Goal: Contribute content: Contribute content

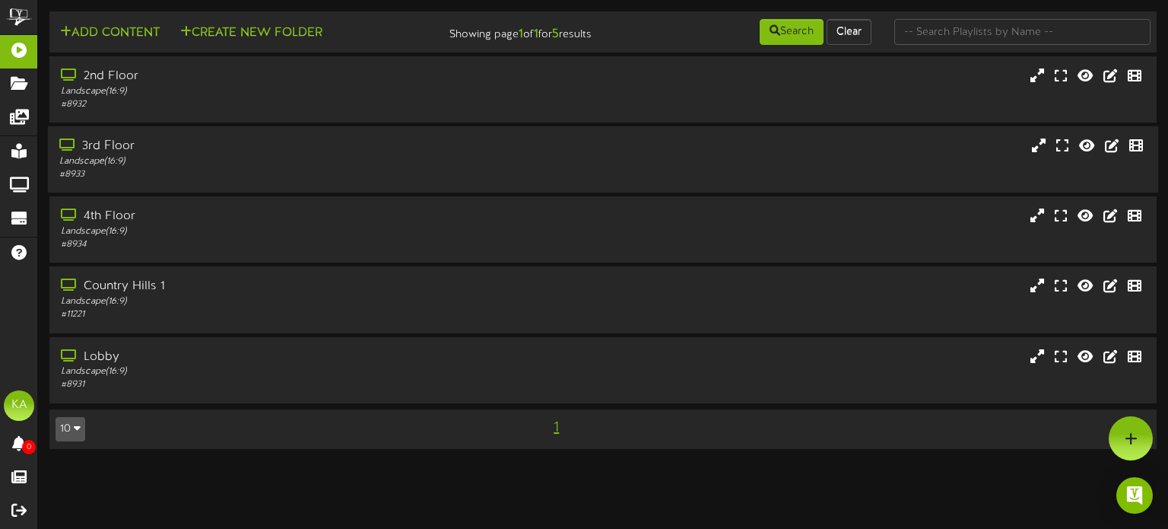
drag, startPoint x: 789, startPoint y: 154, endPoint x: 791, endPoint y: 163, distance: 9.3
click at [789, 155] on div "3rd Floor Landscape ( 16:9 ) # 8933" at bounding box center [603, 159] width 1110 height 43
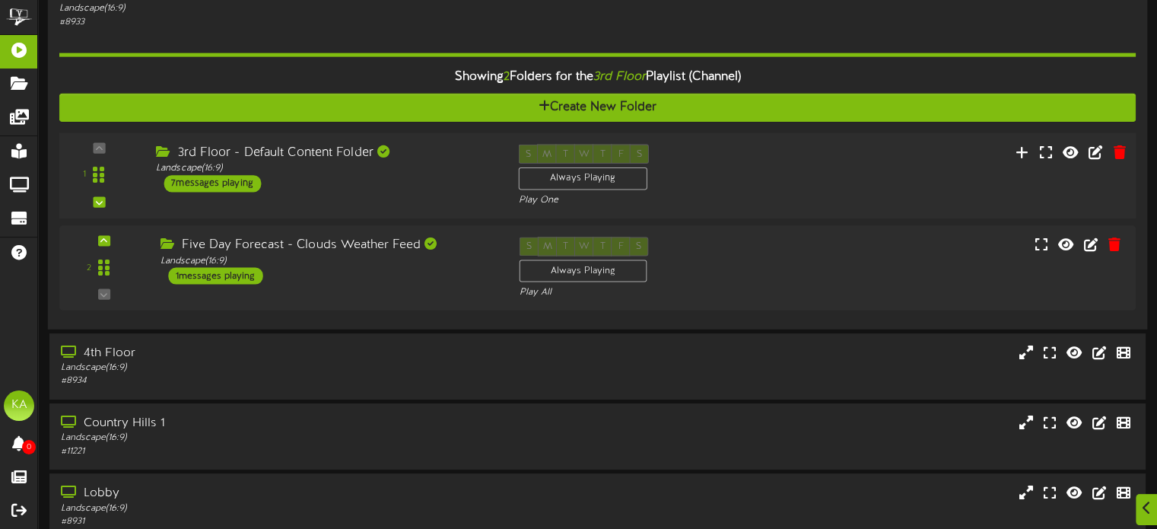
click at [800, 186] on div "1 ( 16:9" at bounding box center [597, 176] width 1087 height 62
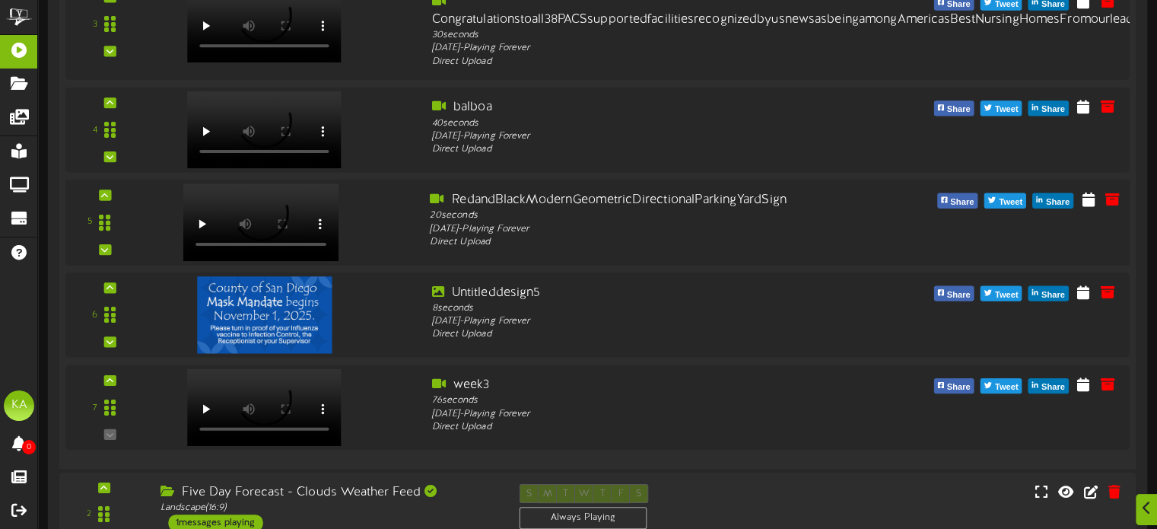
scroll to position [835, 0]
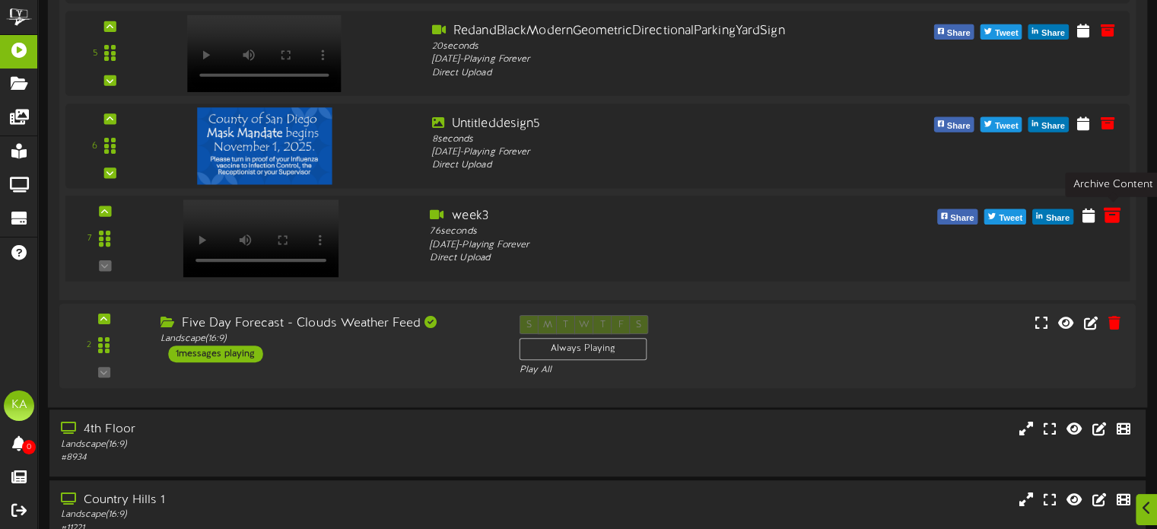
click at [1113, 214] on icon at bounding box center [1112, 214] width 17 height 17
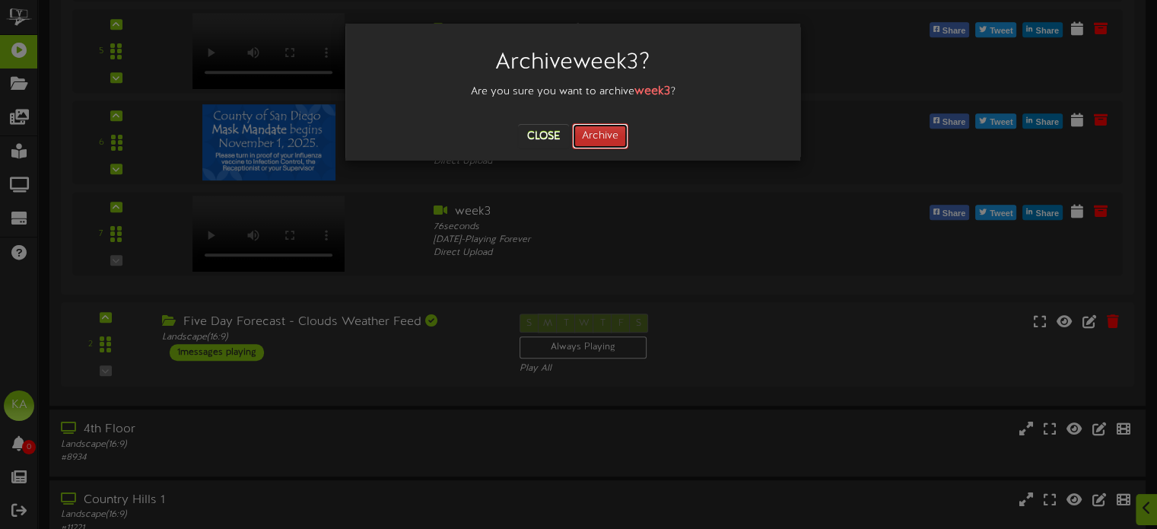
click at [618, 139] on button "Archive" at bounding box center [600, 136] width 56 height 26
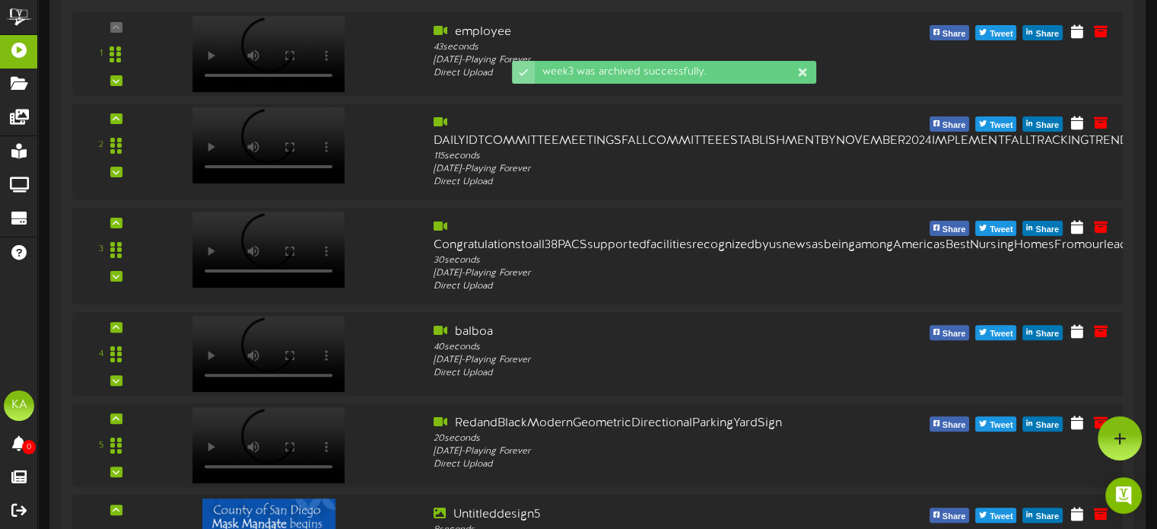
scroll to position [0, 0]
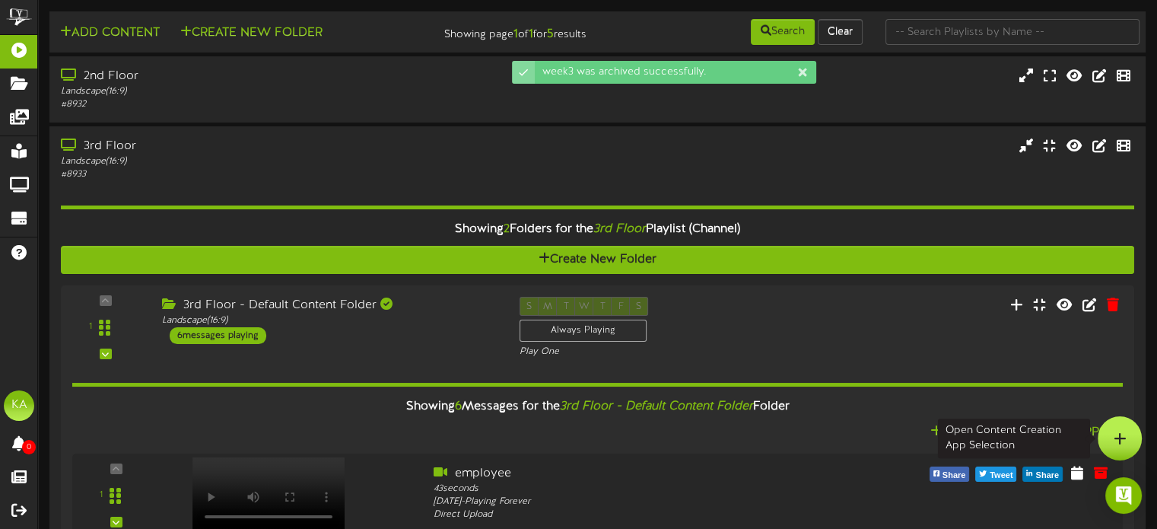
click at [1129, 443] on div at bounding box center [1119, 438] width 44 height 44
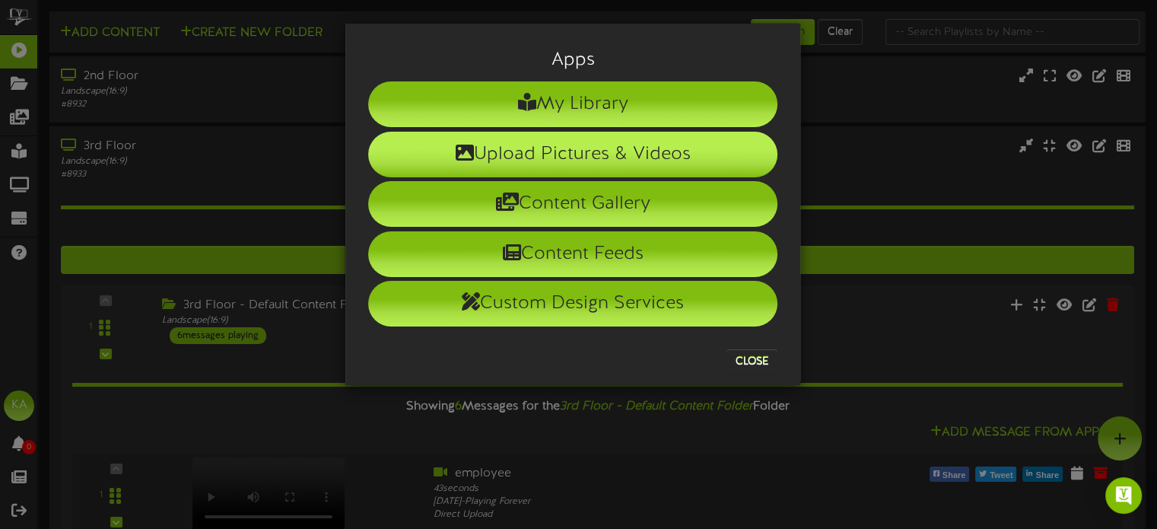
click at [602, 158] on li "Upload Pictures & Videos" at bounding box center [572, 155] width 409 height 46
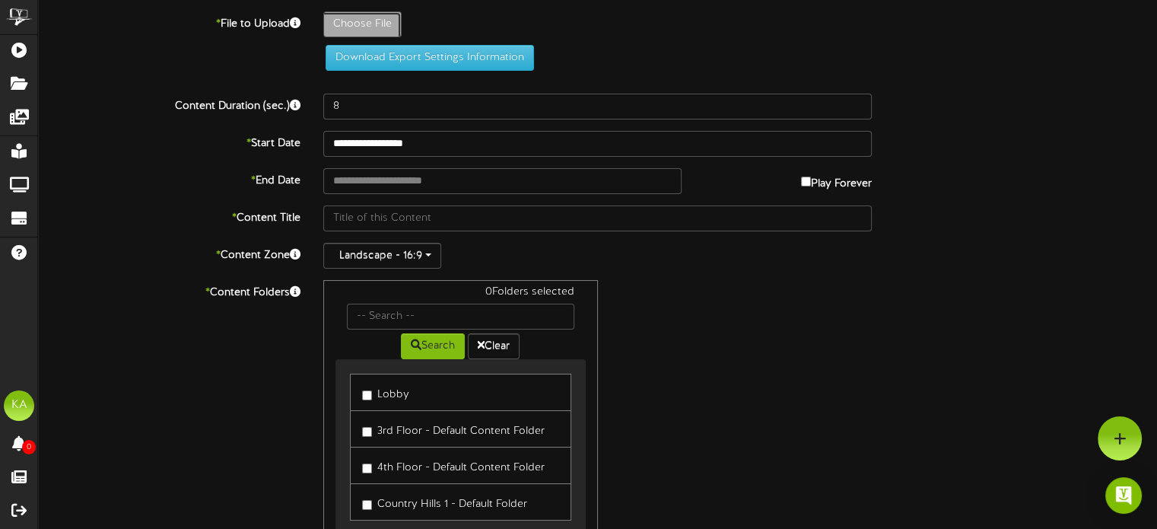
type input "**********"
type input "week42"
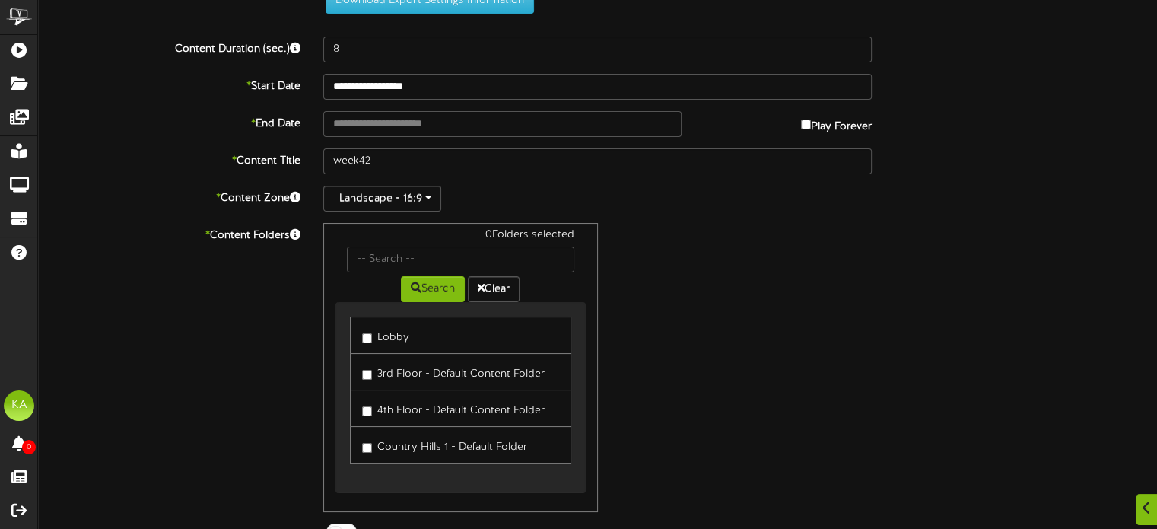
scroll to position [134, 0]
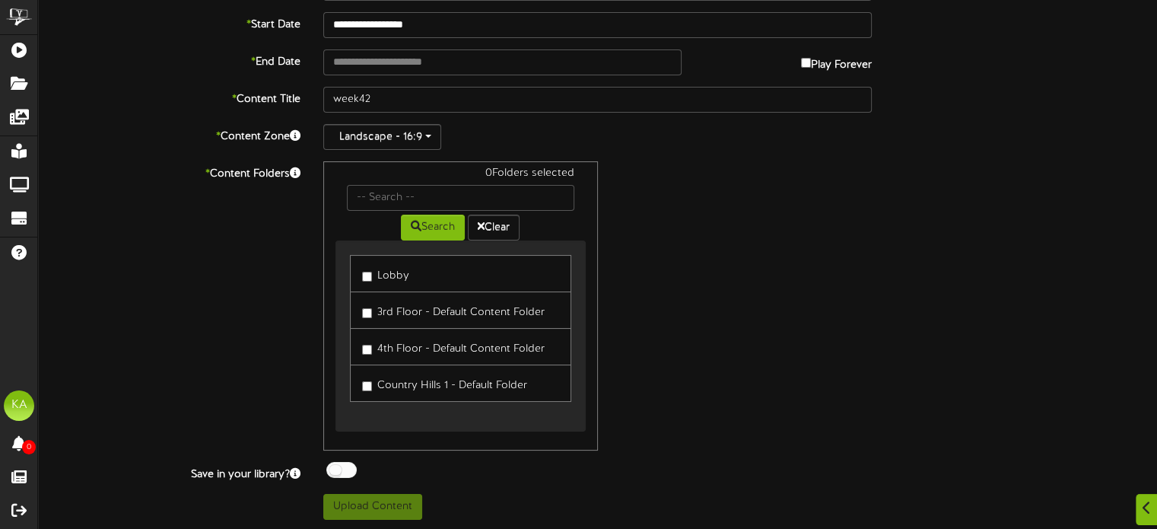
type input "76"
drag, startPoint x: 420, startPoint y: 305, endPoint x: 424, endPoint y: 342, distance: 37.5
click at [420, 309] on label "3rd Floor - Default Content Folder" at bounding box center [453, 310] width 183 height 21
click at [424, 346] on label "4th Floor - Default Content Folder" at bounding box center [453, 346] width 183 height 21
click at [377, 263] on label "Lobby" at bounding box center [385, 273] width 47 height 21
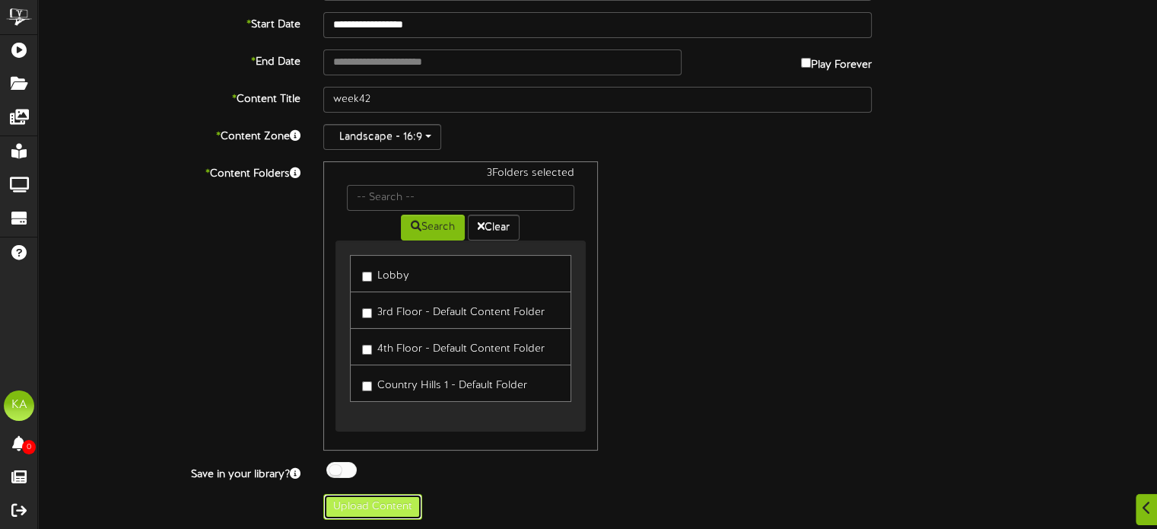
click at [395, 508] on button "Upload Content" at bounding box center [372, 507] width 99 height 26
type input "**********"
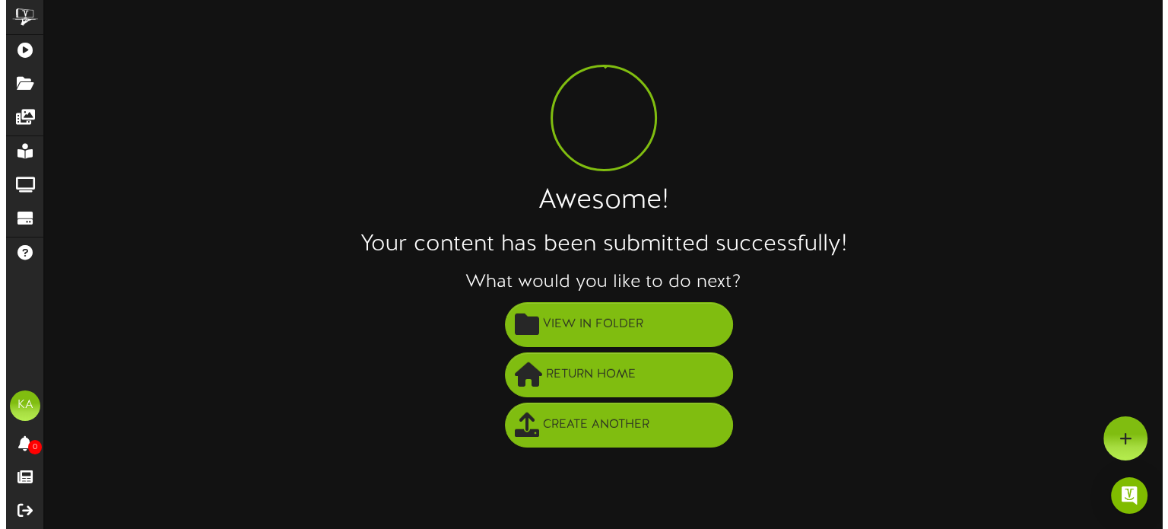
scroll to position [0, 0]
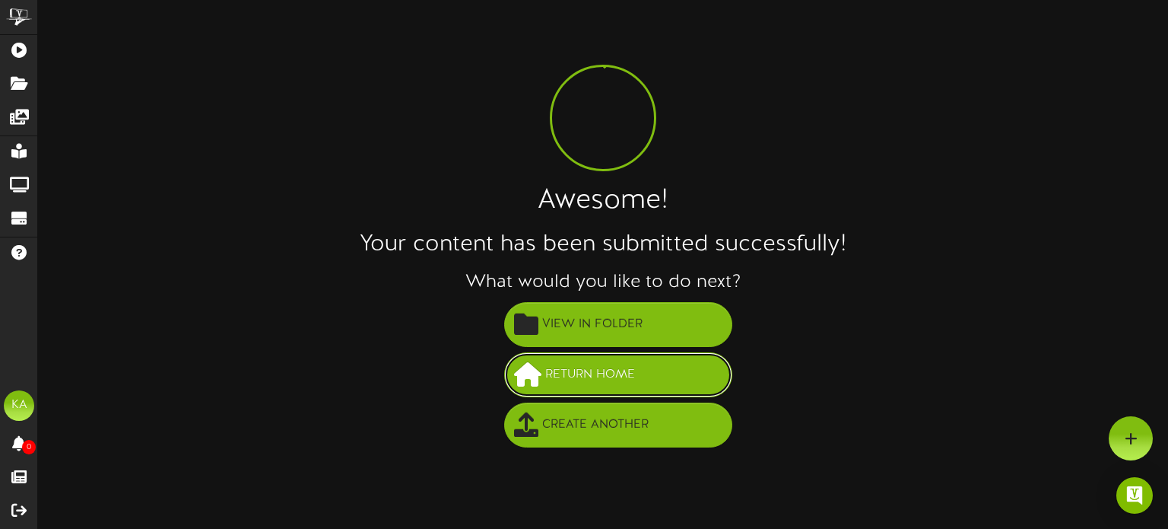
click at [546, 373] on span "Return Home" at bounding box center [590, 374] width 97 height 25
